Goal: Task Accomplishment & Management: Complete application form

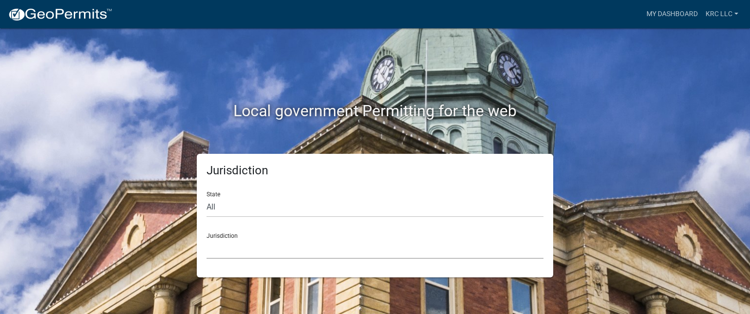
click at [225, 250] on select "[GEOGRAPHIC_DATA], [US_STATE] [GEOGRAPHIC_DATA], [US_STATE][PERSON_NAME][GEOGRA…" at bounding box center [375, 249] width 337 height 20
click at [242, 251] on select "[GEOGRAPHIC_DATA], [US_STATE] [GEOGRAPHIC_DATA], [US_STATE][PERSON_NAME][GEOGRA…" at bounding box center [375, 249] width 337 height 20
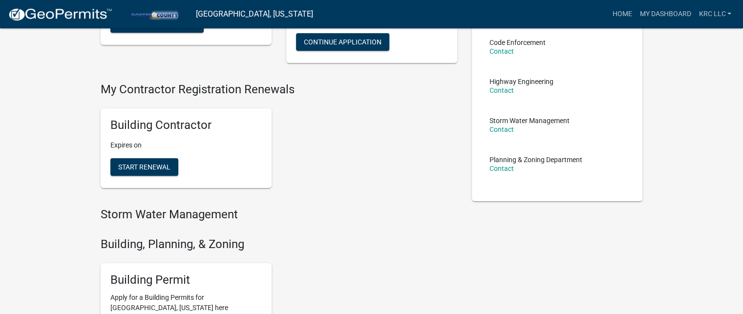
scroll to position [195, 0]
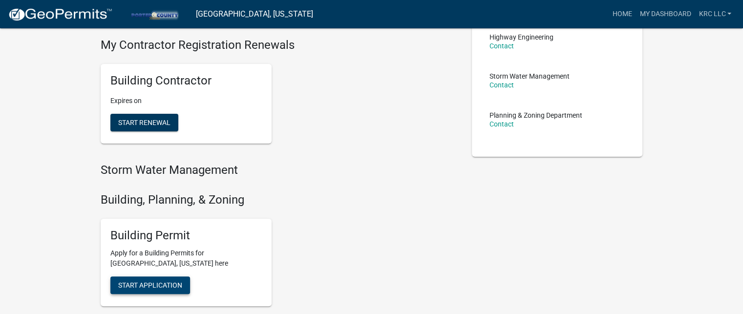
click at [172, 283] on span "Start Application" at bounding box center [150, 285] width 64 height 8
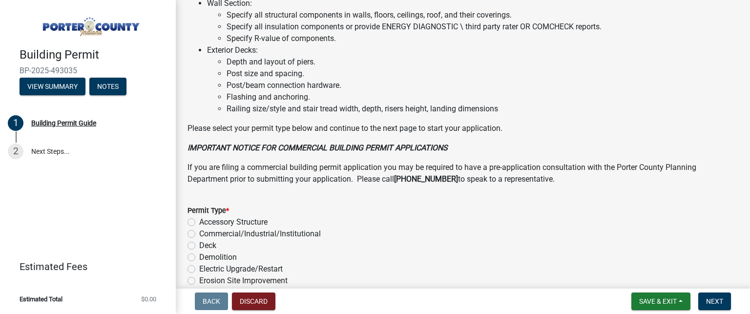
scroll to position [781, 0]
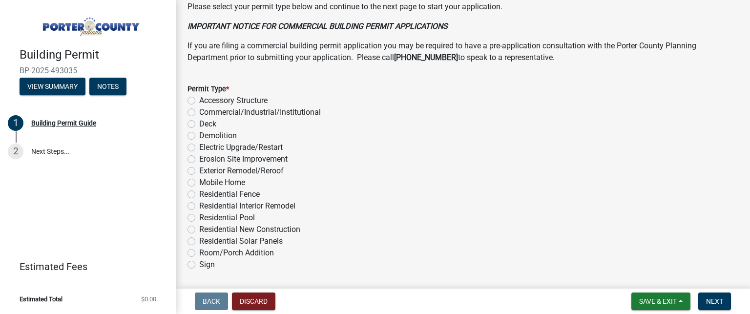
click at [199, 171] on label "Exterior Remodel/Reroof" at bounding box center [241, 171] width 84 height 12
click at [199, 171] on input "Exterior Remodel/Reroof" at bounding box center [202, 168] width 6 height 6
radio input "true"
click at [705, 298] on button "Next" at bounding box center [714, 302] width 33 height 18
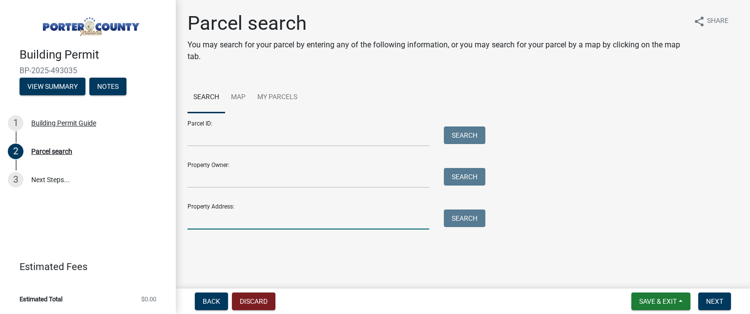
click at [203, 216] on input "Property Address:" at bounding box center [309, 220] width 242 height 20
paste input "[STREET_ADDRESS]"
drag, startPoint x: 336, startPoint y: 216, endPoint x: 254, endPoint y: 211, distance: 81.3
click at [254, 211] on input "[STREET_ADDRESS]" at bounding box center [309, 220] width 242 height 20
drag, startPoint x: 225, startPoint y: 221, endPoint x: 209, endPoint y: 222, distance: 15.7
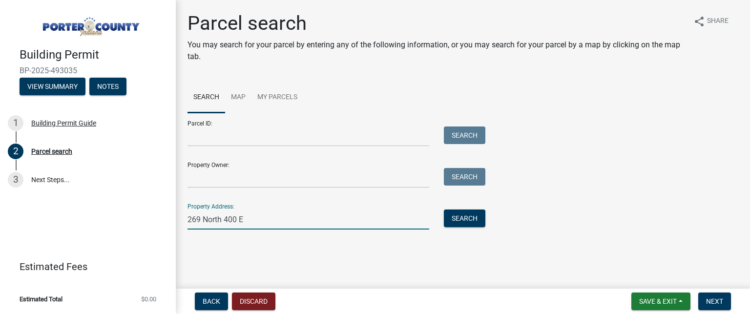
click at [209, 222] on input "269 North 400 E" at bounding box center [309, 220] width 242 height 20
type input "269 [DEMOGRAPHIC_DATA] E"
click at [463, 218] on button "Search" at bounding box center [465, 219] width 42 height 18
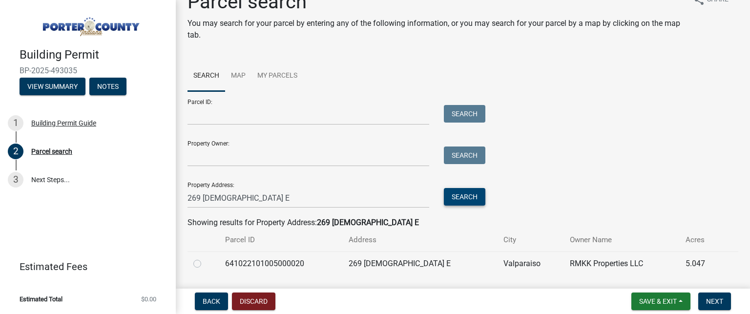
scroll to position [50, 0]
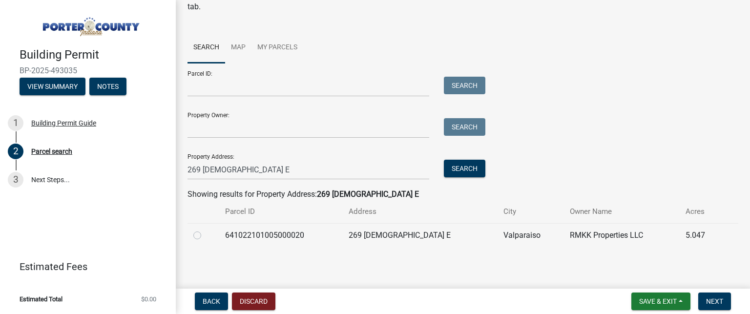
click at [205, 230] on label at bounding box center [205, 230] width 0 height 0
click at [205, 232] on input "radio" at bounding box center [208, 233] width 6 height 6
radio input "true"
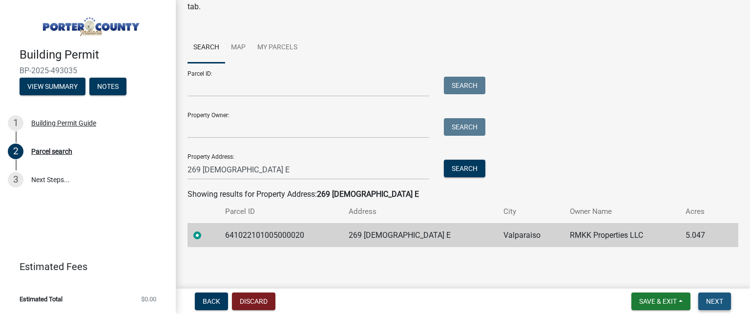
click at [721, 299] on span "Next" at bounding box center [714, 301] width 17 height 8
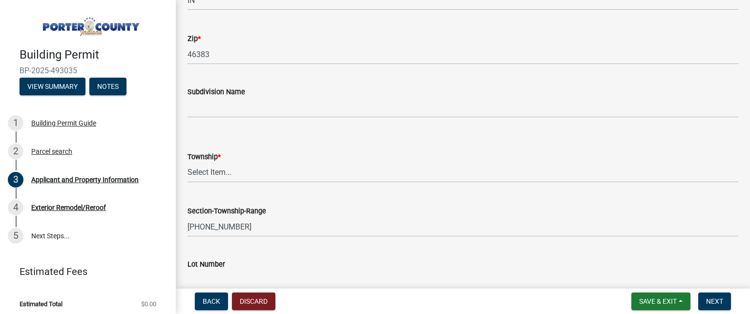
scroll to position [342, 0]
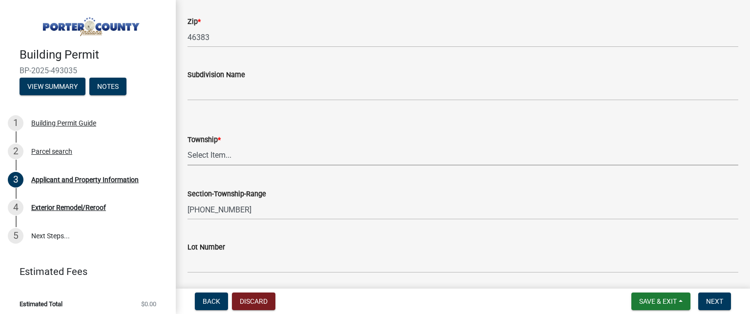
click at [199, 158] on select "Select Item... [PERSON_NAME][GEOGRAPHIC_DATA] [PERSON_NAME][GEOGRAPHIC_DATA] [G…" at bounding box center [463, 156] width 551 height 20
click at [188, 146] on select "Select Item... [PERSON_NAME][GEOGRAPHIC_DATA] [PERSON_NAME][GEOGRAPHIC_DATA] [G…" at bounding box center [463, 156] width 551 height 20
select select "3d0e3105-d46a-462c-9cf4-b32453f427e3"
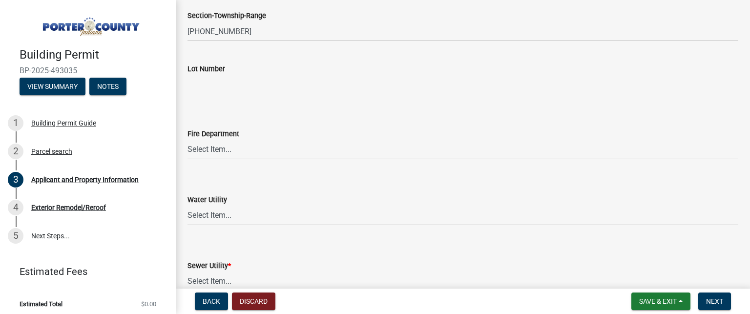
scroll to position [537, 0]
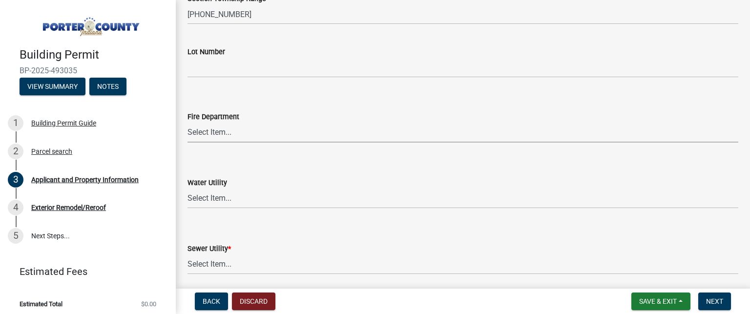
click at [205, 131] on select "Select Item... [PERSON_NAME] [PERSON_NAME] Harbor [PERSON_NAME] Grove [PERSON_N…" at bounding box center [463, 133] width 551 height 20
click at [188, 123] on select "Select Item... [PERSON_NAME] [PERSON_NAME] Harbor [PERSON_NAME] Grove [PERSON_N…" at bounding box center [463, 133] width 551 height 20
select select "7179c3ea-52be-4249-8c1d-a8935259d3e5"
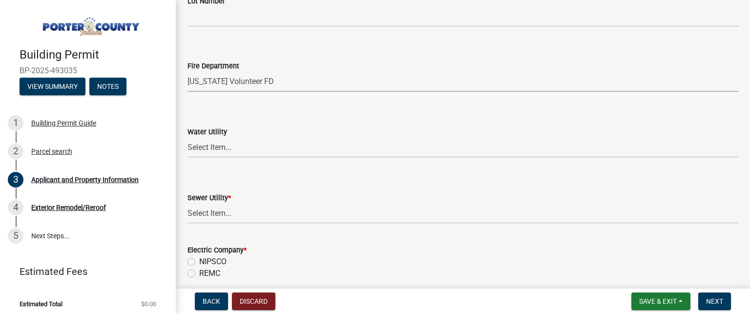
scroll to position [635, 0]
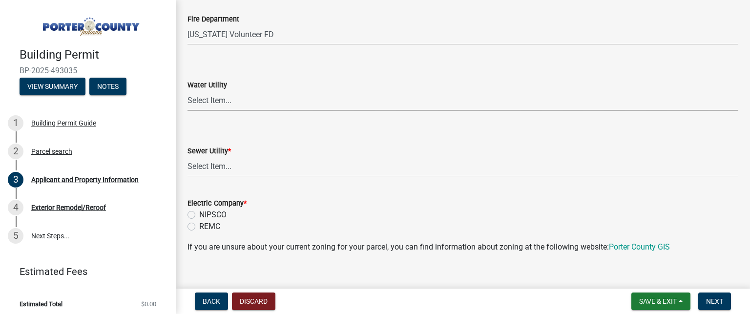
click at [190, 103] on select "Select Item... Aqua [US_STATE] Inc Damon Run [US_STATE] American Water Nature W…" at bounding box center [463, 101] width 551 height 20
click at [206, 97] on select "Select Item... Aqua [US_STATE] Inc Damon Run [US_STATE] American Water Nature W…" at bounding box center [463, 101] width 551 height 20
click at [188, 91] on select "Select Item... Aqua [US_STATE] Inc Damon Run [US_STATE] American Water Nature W…" at bounding box center [463, 101] width 551 height 20
select select "eef3385c-360b-448e-91b8-df9bc56b1cce"
click at [216, 164] on select "Select Item... Aqua [US_STATE] Inc Damon Run Falling Waters Lake Eliza - LEACD …" at bounding box center [463, 167] width 551 height 20
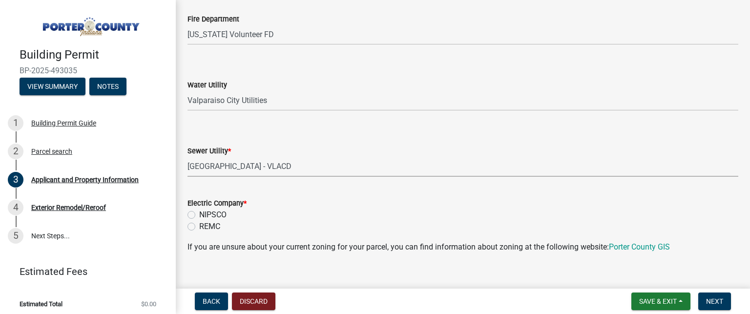
click at [188, 157] on select "Select Item... Aqua [US_STATE] Inc Damon Run Falling Waters Lake Eliza - LEACD …" at bounding box center [463, 167] width 551 height 20
select select "01d57b5a-7eb0-4072-b175-354c87f771f4"
click at [199, 213] on label "NIPSCO" at bounding box center [212, 215] width 27 height 12
click at [199, 213] on input "NIPSCO" at bounding box center [202, 212] width 6 height 6
radio input "true"
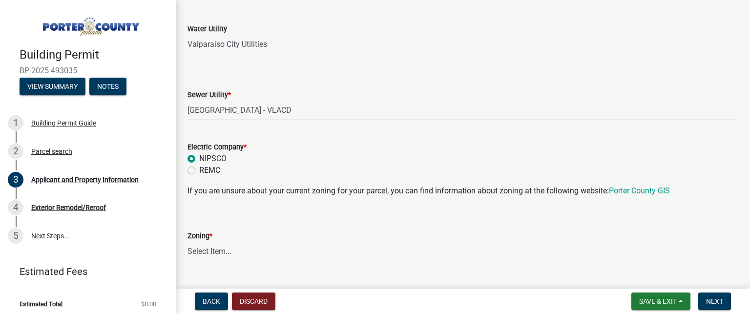
scroll to position [733, 0]
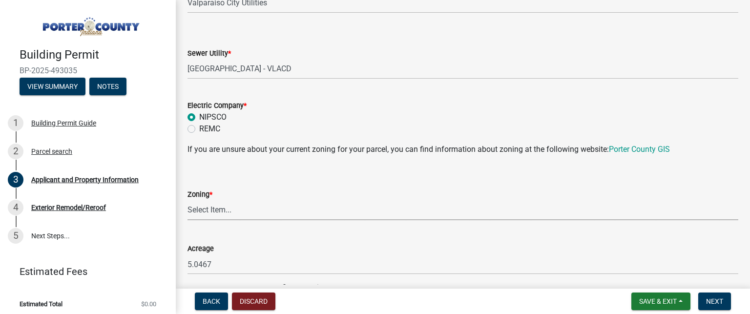
click at [197, 207] on select "Select Item... A1 A2 CH CM CN I1 I2 I3 IN MP OT P1 P2 PUD R1 R2 R3 R4 RL RR" at bounding box center [463, 210] width 551 height 20
click at [188, 200] on select "Select Item... A1 A2 CH CM CN I1 I2 I3 IN MP OT P1 P2 PUD R1 R2 R3 R4 RL RR" at bounding box center [463, 210] width 551 height 20
select select "92efe679-05f4-414a-9426-51627fba5de6"
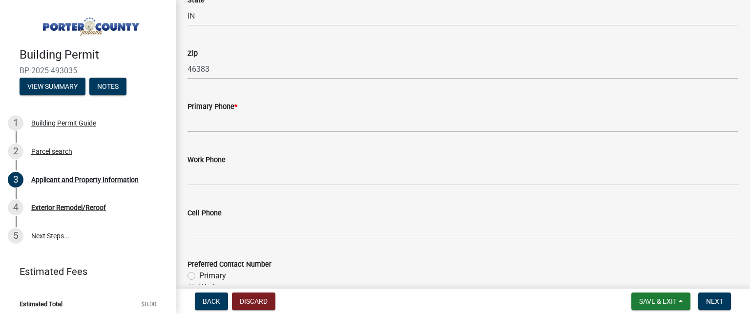
scroll to position [1221, 0]
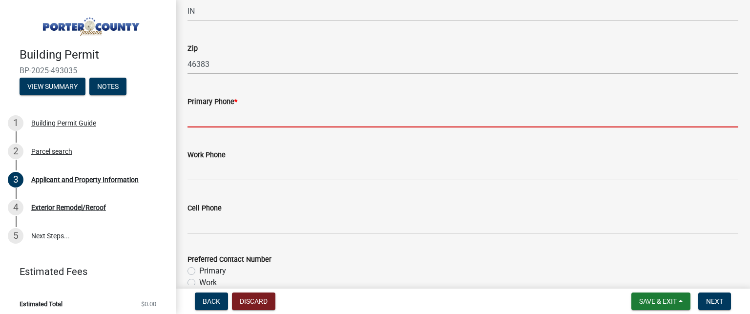
click at [206, 117] on input "Primary Phone *" at bounding box center [463, 117] width 551 height 20
type input "2192084557"
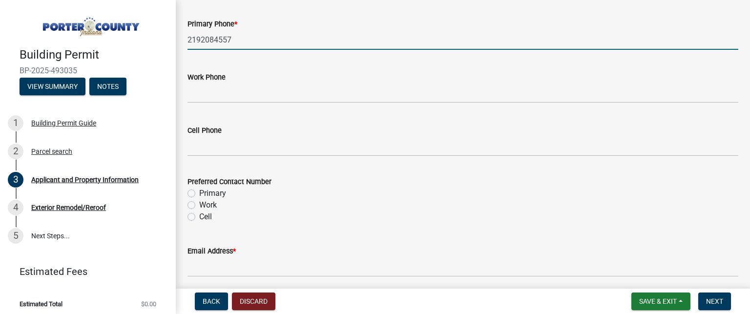
scroll to position [1368, 0]
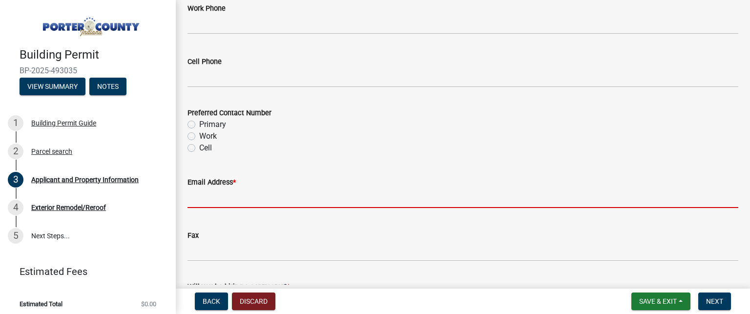
click at [205, 199] on input "Email Address *" at bounding box center [463, 198] width 551 height 20
type input "[EMAIL_ADDRESS][DOMAIN_NAME]"
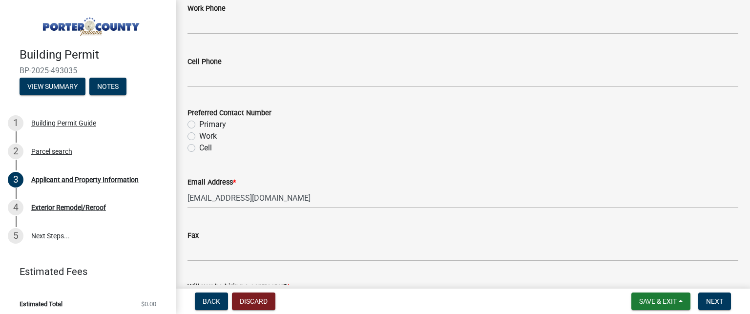
click at [351, 112] on div "Preferred Contact Number" at bounding box center [463, 113] width 551 height 12
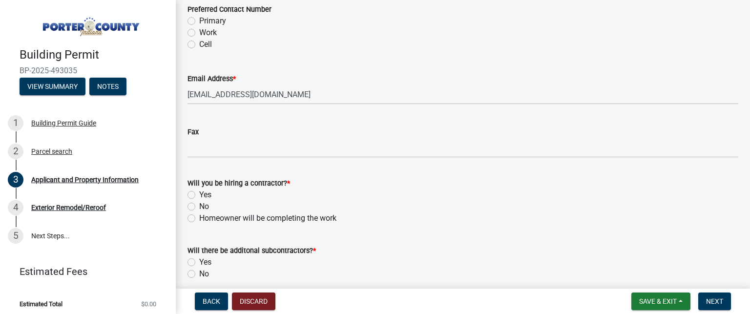
scroll to position [1513, 0]
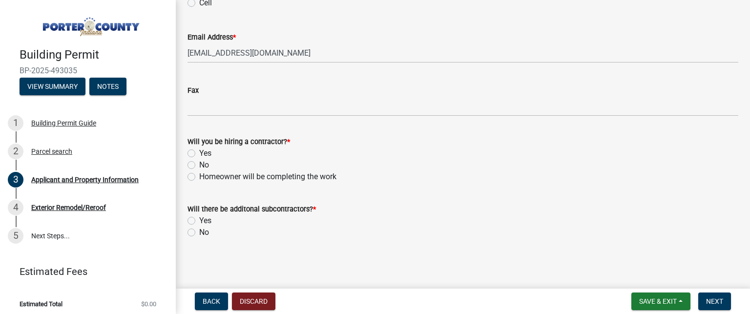
click at [199, 152] on label "Yes" at bounding box center [205, 154] width 12 height 12
click at [199, 152] on input "Yes" at bounding box center [202, 151] width 6 height 6
radio input "true"
click at [199, 229] on label "No" at bounding box center [204, 233] width 10 height 12
click at [199, 229] on input "No" at bounding box center [202, 230] width 6 height 6
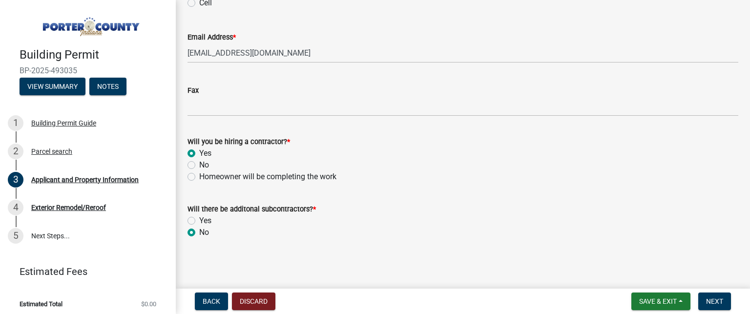
radio input "true"
click at [711, 302] on span "Next" at bounding box center [714, 301] width 17 height 8
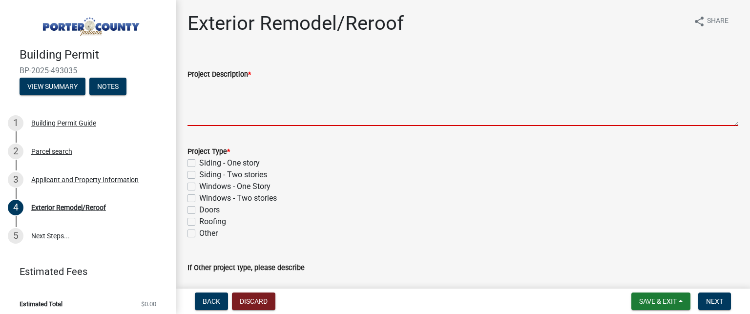
click at [258, 105] on textarea "Project Description *" at bounding box center [463, 103] width 551 height 46
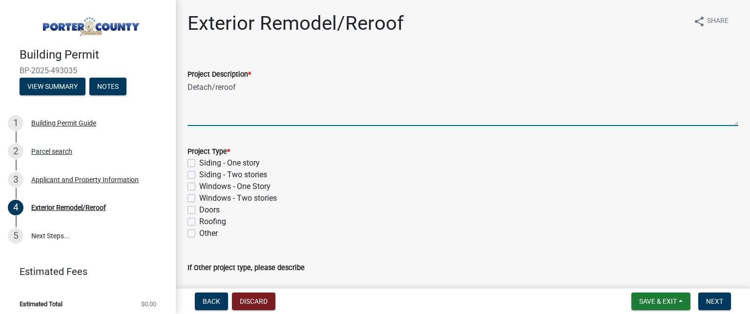
click at [188, 88] on textarea "Detach/reroof" at bounding box center [463, 103] width 551 height 46
type textarea "[PERSON_NAME] Detach/reroof"
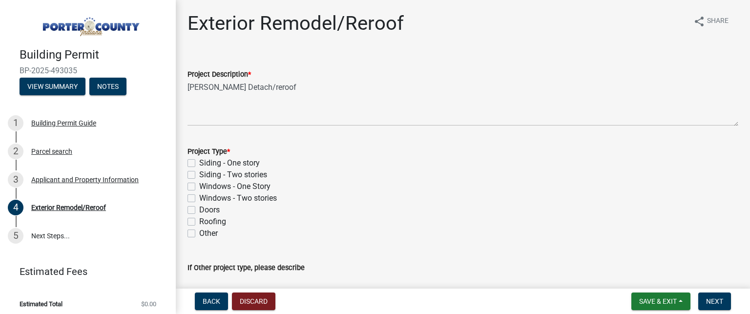
click at [199, 222] on label "Roofing" at bounding box center [212, 222] width 27 height 12
click at [199, 222] on input "Roofing" at bounding box center [202, 219] width 6 height 6
checkbox input "true"
checkbox input "false"
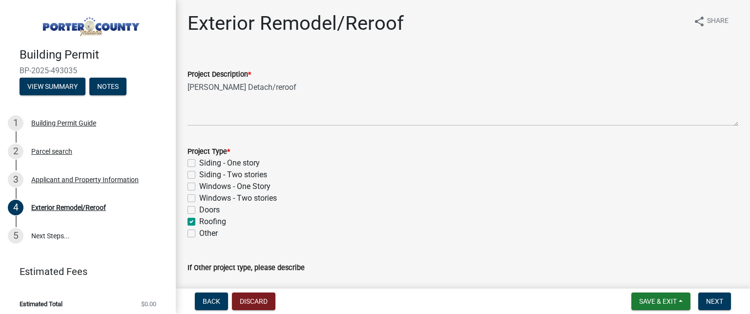
checkbox input "false"
checkbox input "true"
checkbox input "false"
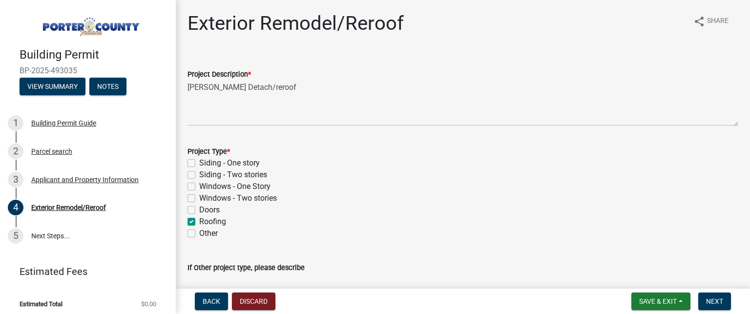
scroll to position [109, 0]
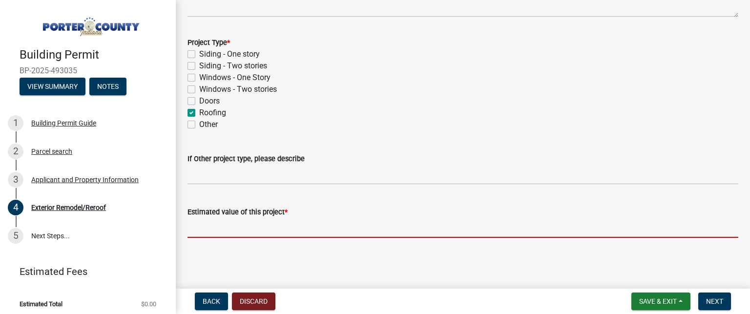
click at [225, 226] on input "text" at bounding box center [463, 228] width 551 height 20
paste input "23,966.44"
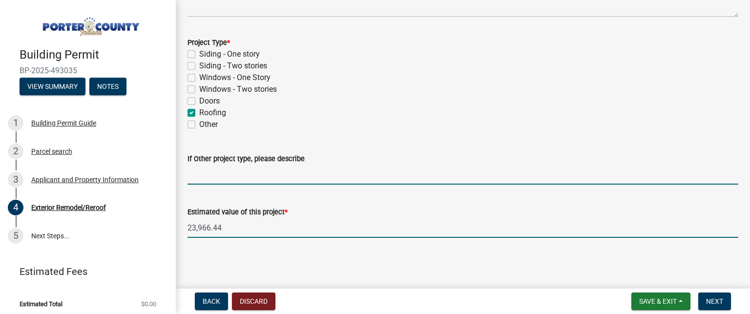
type input "23966.44"
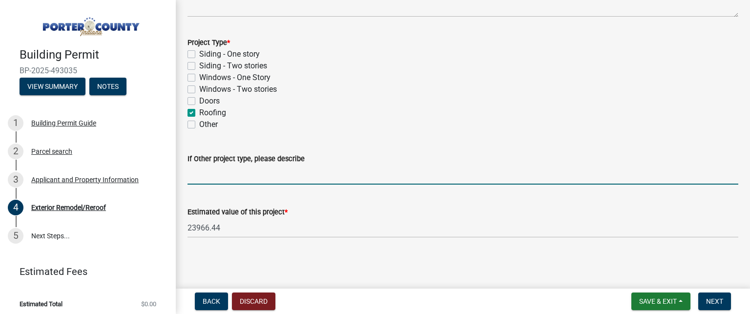
click at [221, 178] on input "If Other project type, please describe" at bounding box center [463, 175] width 551 height 20
type input "replacing 1 garage door"
click at [199, 101] on label "Doors" at bounding box center [209, 101] width 21 height 12
click at [199, 101] on input "Doors" at bounding box center [202, 98] width 6 height 6
checkbox input "true"
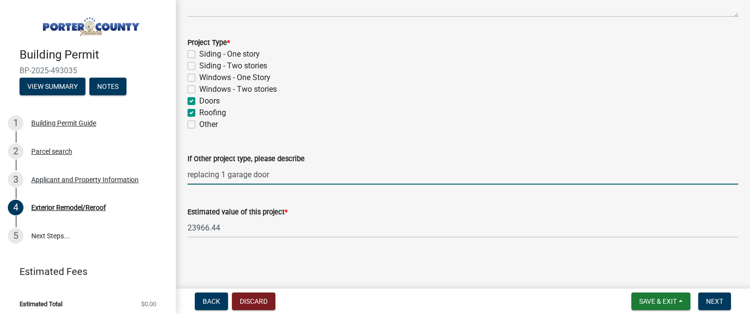
checkbox input "false"
checkbox input "true"
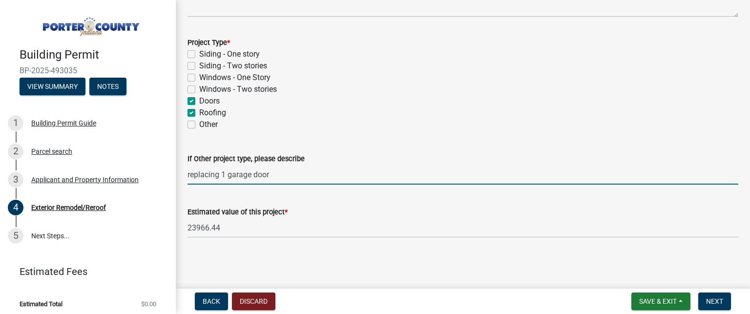
checkbox input "true"
checkbox input "false"
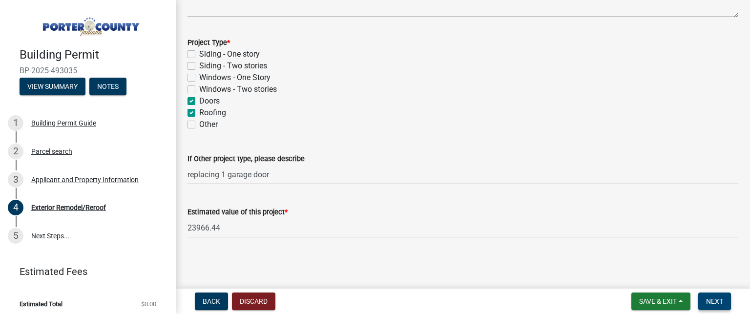
click at [715, 296] on button "Next" at bounding box center [714, 302] width 33 height 18
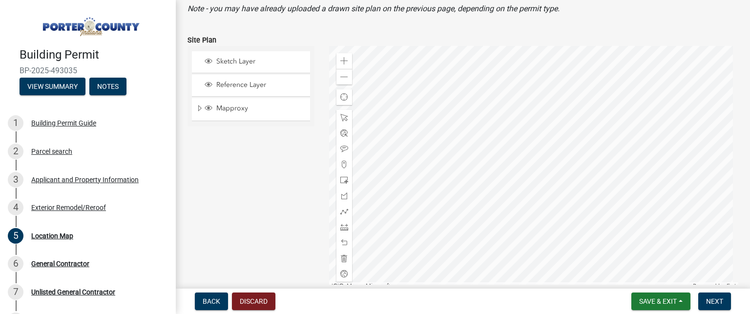
scroll to position [147, 0]
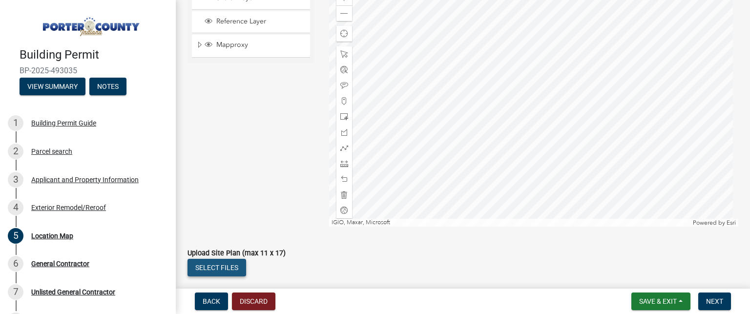
click at [213, 269] on button "Select files" at bounding box center [217, 268] width 59 height 18
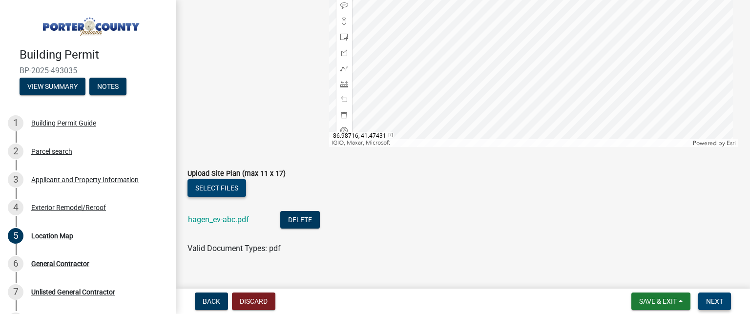
scroll to position [242, 0]
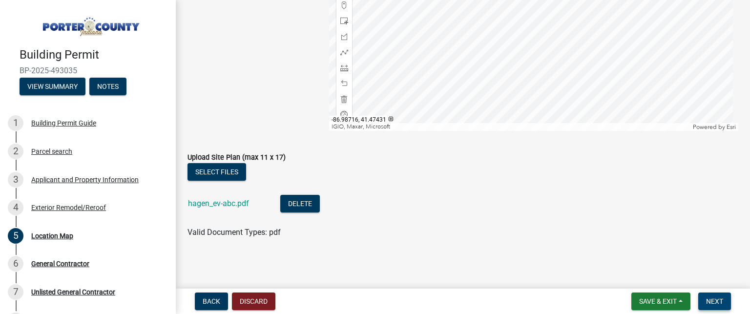
click at [713, 296] on button "Next" at bounding box center [714, 302] width 33 height 18
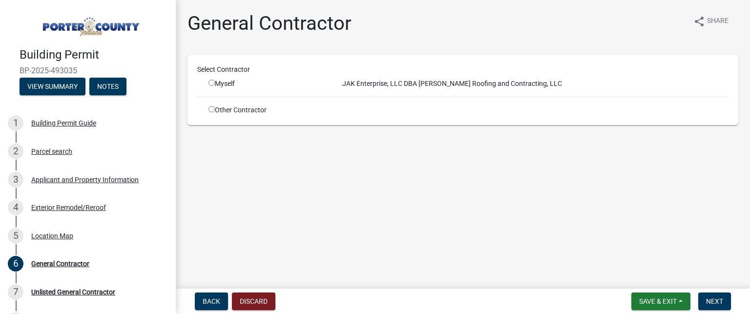
click at [213, 84] on input "radio" at bounding box center [212, 83] width 6 height 6
radio input "true"
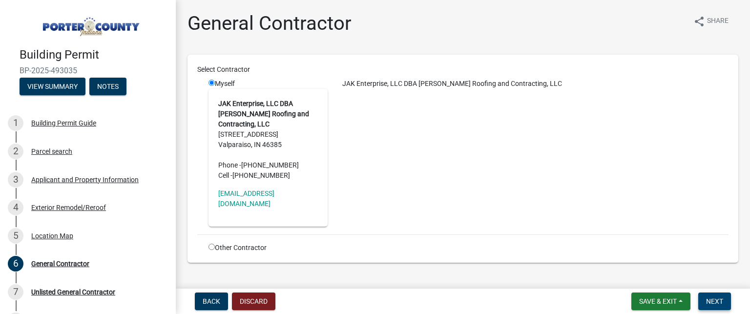
click at [715, 301] on span "Next" at bounding box center [714, 301] width 17 height 8
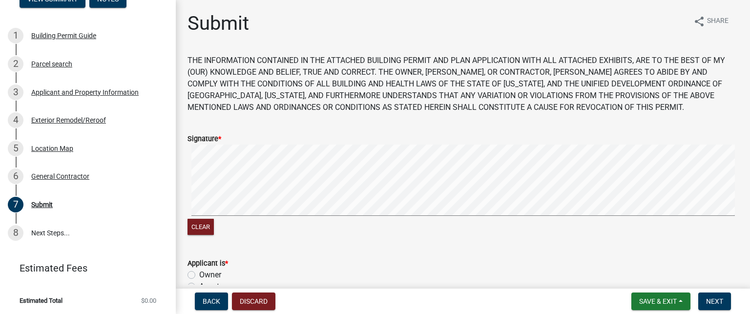
scroll to position [98, 0]
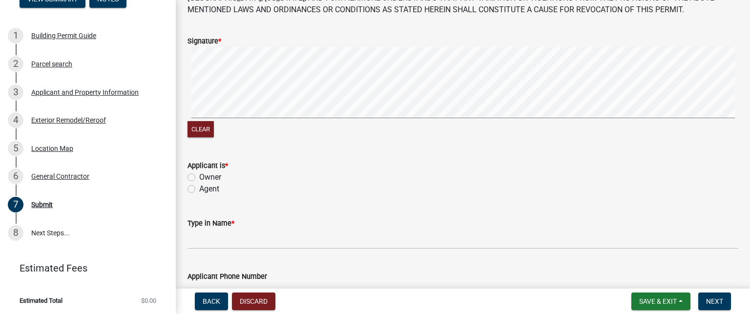
click at [199, 189] on label "Agent" at bounding box center [209, 189] width 20 height 12
click at [199, 189] on input "Agent" at bounding box center [202, 186] width 6 height 6
radio input "true"
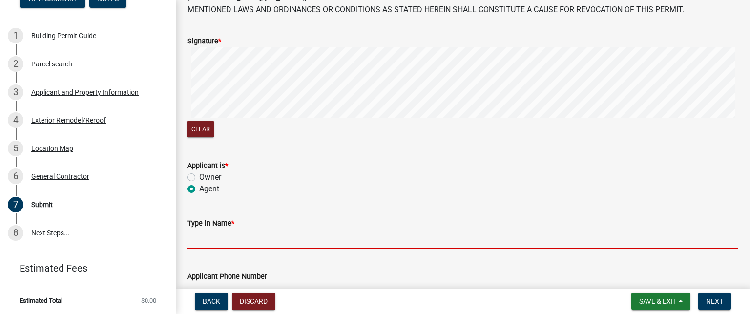
click at [211, 241] on input "Type in Name *" at bounding box center [463, 239] width 551 height 20
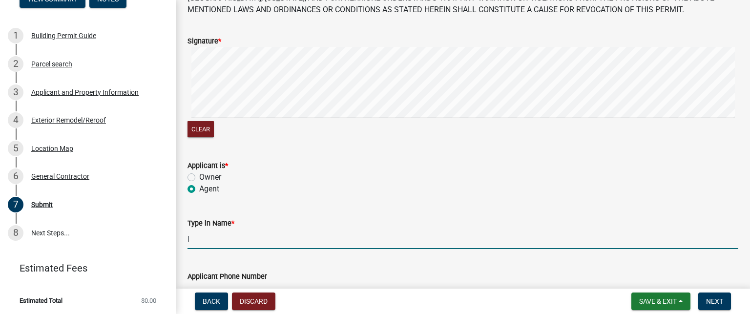
type input "[PERSON_NAME]"
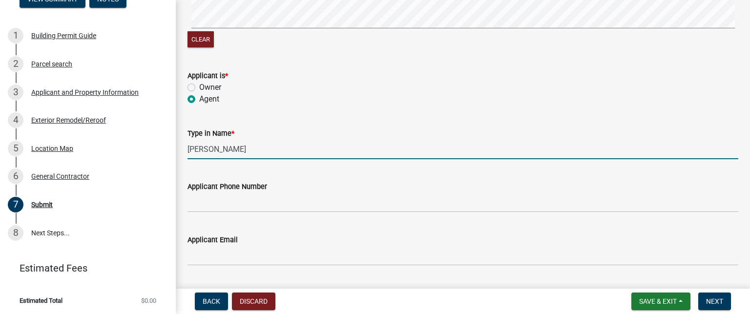
scroll to position [244, 0]
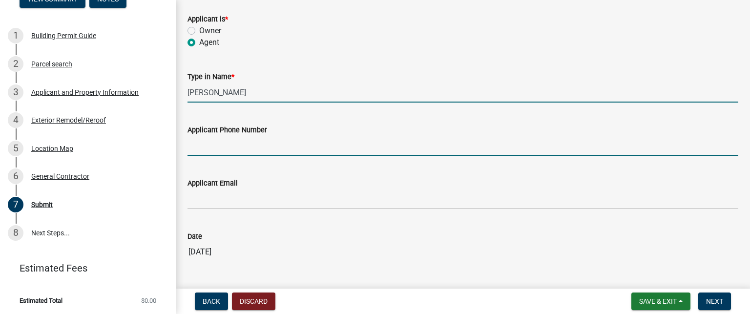
click at [211, 145] on input "Applicant Phone Number" at bounding box center [463, 146] width 551 height 20
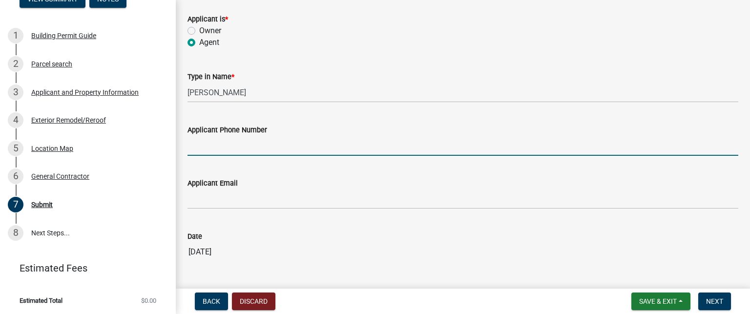
type input "2192084557"
type input "[EMAIL_ADDRESS][DOMAIN_NAME]"
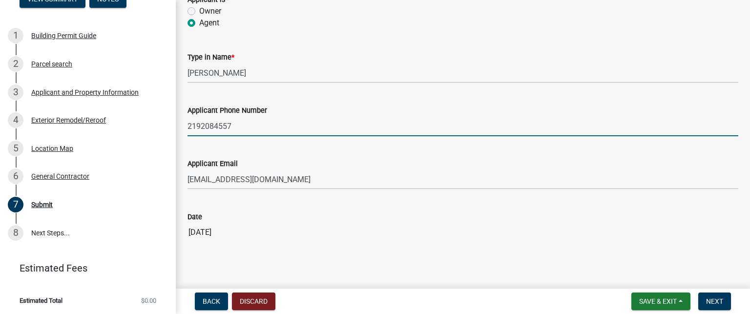
scroll to position [274, 0]
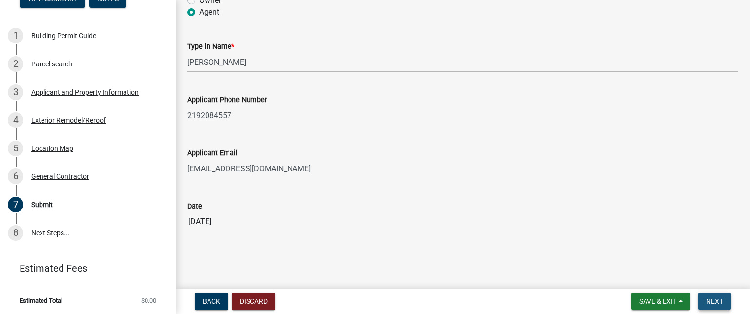
click at [714, 298] on span "Next" at bounding box center [714, 301] width 17 height 8
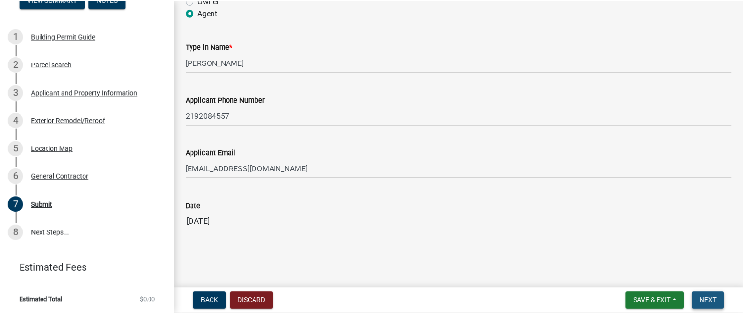
scroll to position [0, 0]
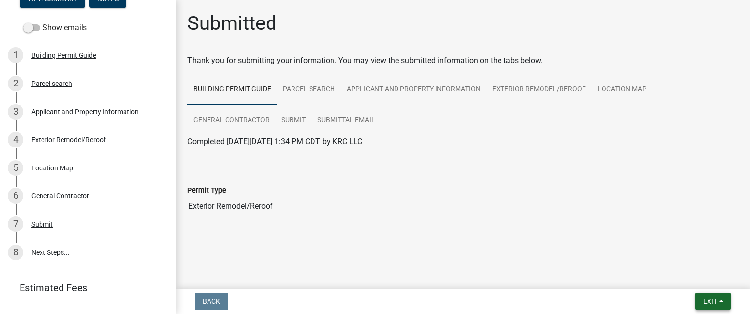
click at [707, 295] on button "Exit" at bounding box center [714, 302] width 36 height 18
click at [688, 278] on button "Save & Exit" at bounding box center [692, 275] width 78 height 23
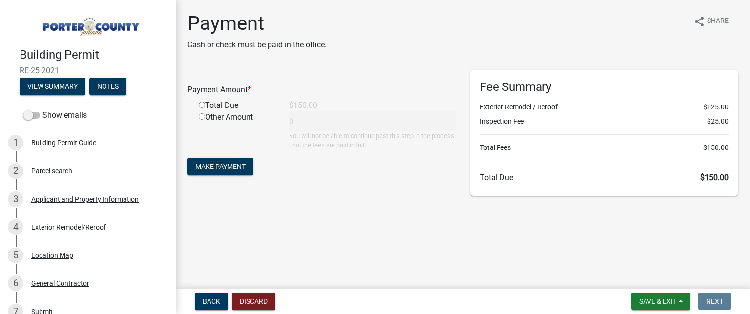
click at [201, 102] on input "radio" at bounding box center [202, 105] width 6 height 6
radio input "true"
type input "150"
click at [227, 163] on span "Make Payment" at bounding box center [220, 167] width 50 height 8
